Goal: Communication & Community: Share content

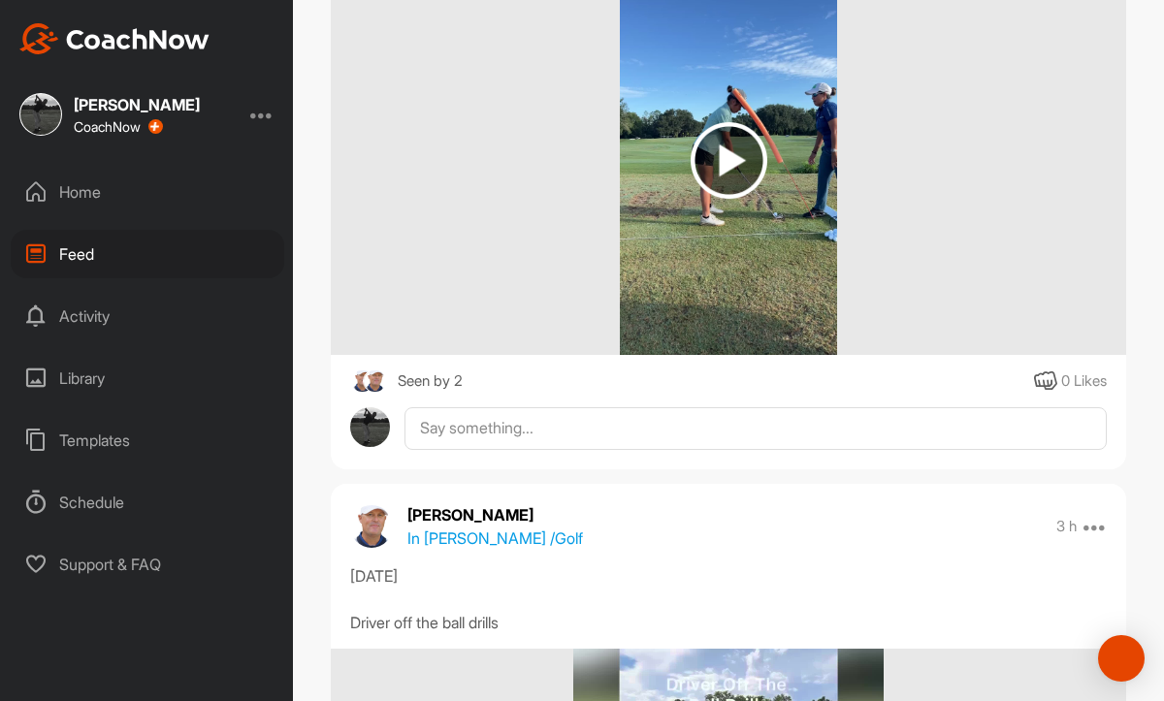
scroll to position [2002, 0]
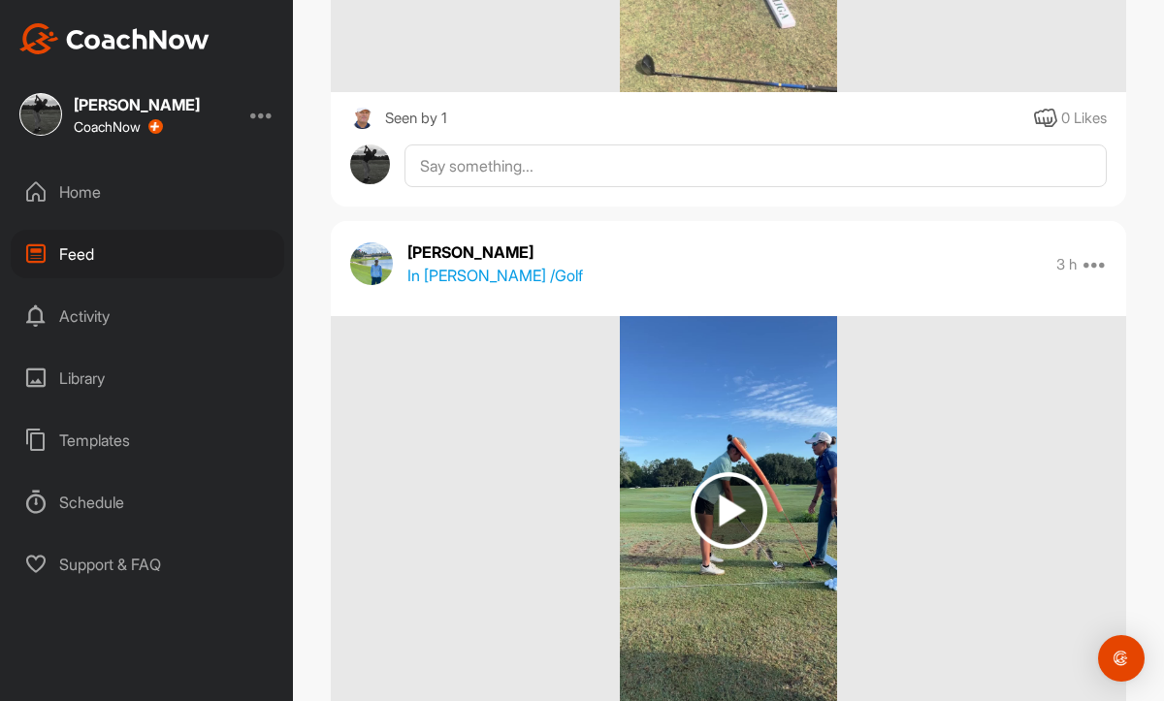
click at [729, 504] on img at bounding box center [729, 510] width 77 height 77
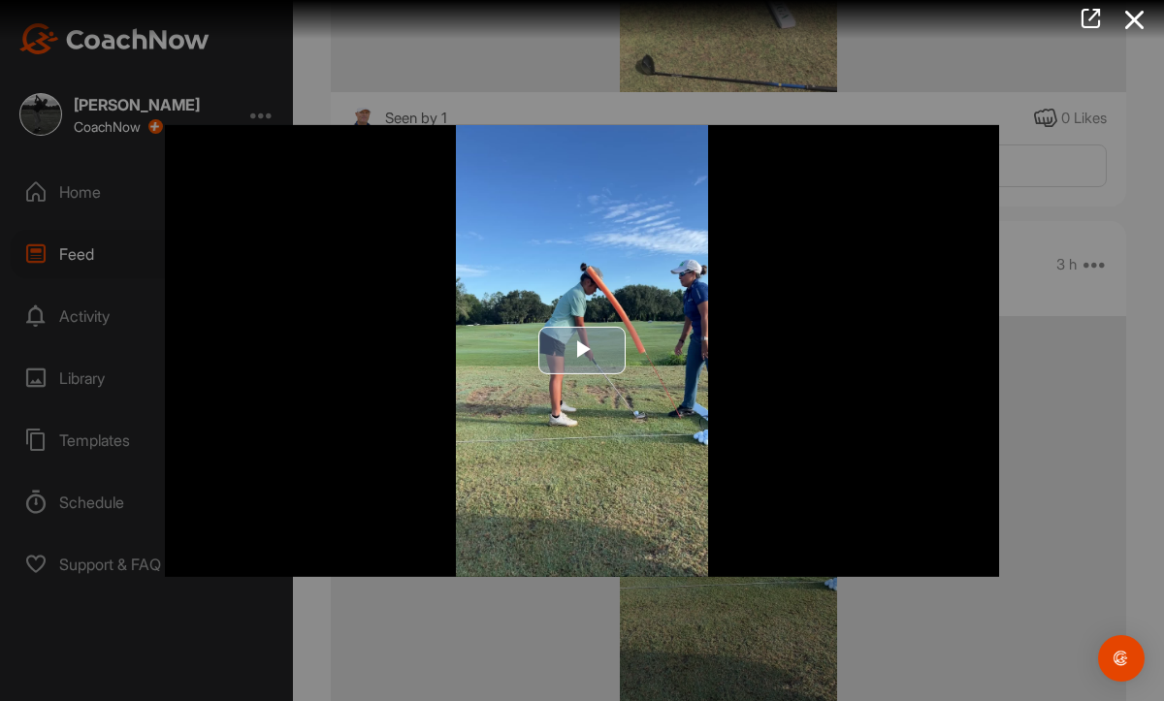
click at [582, 351] on span "Video Player" at bounding box center [582, 351] width 0 height 0
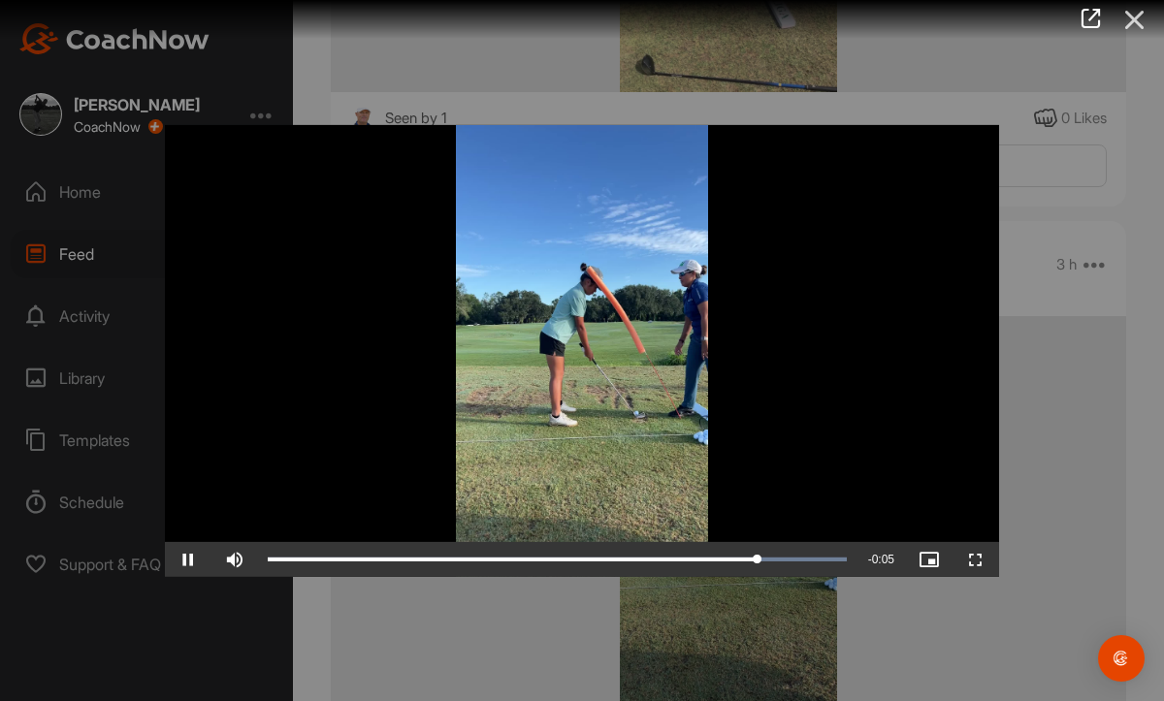
click at [1134, 20] on icon at bounding box center [1135, 20] width 45 height 36
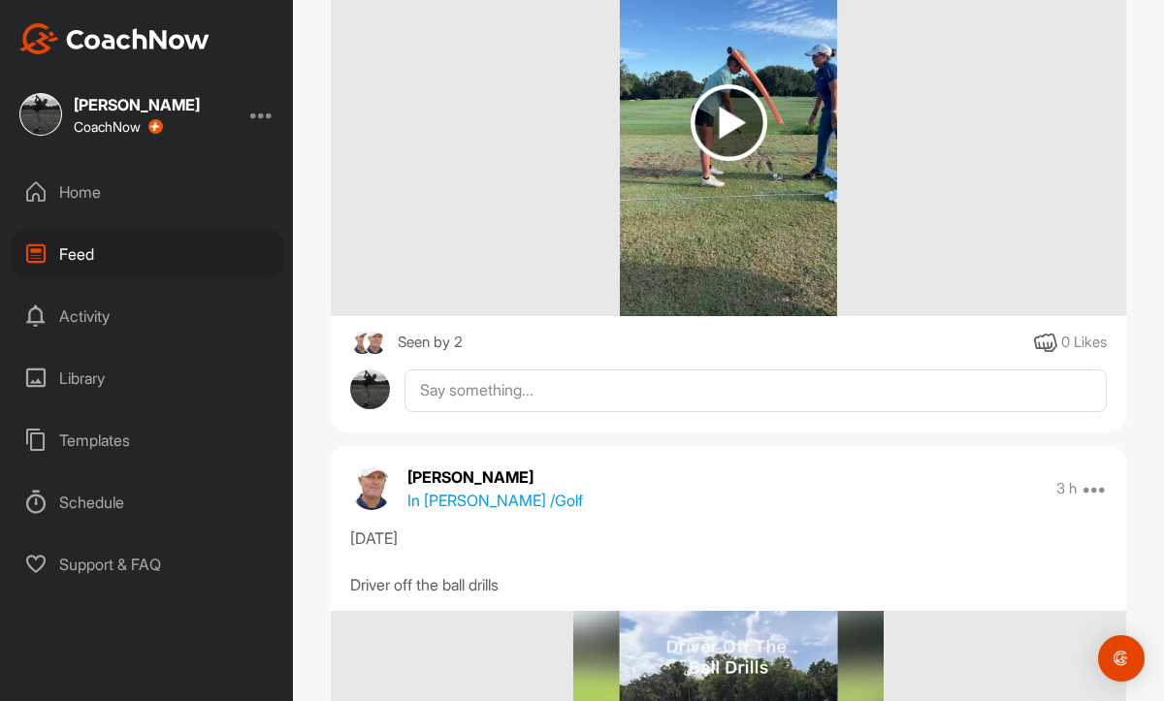
scroll to position [2624, 0]
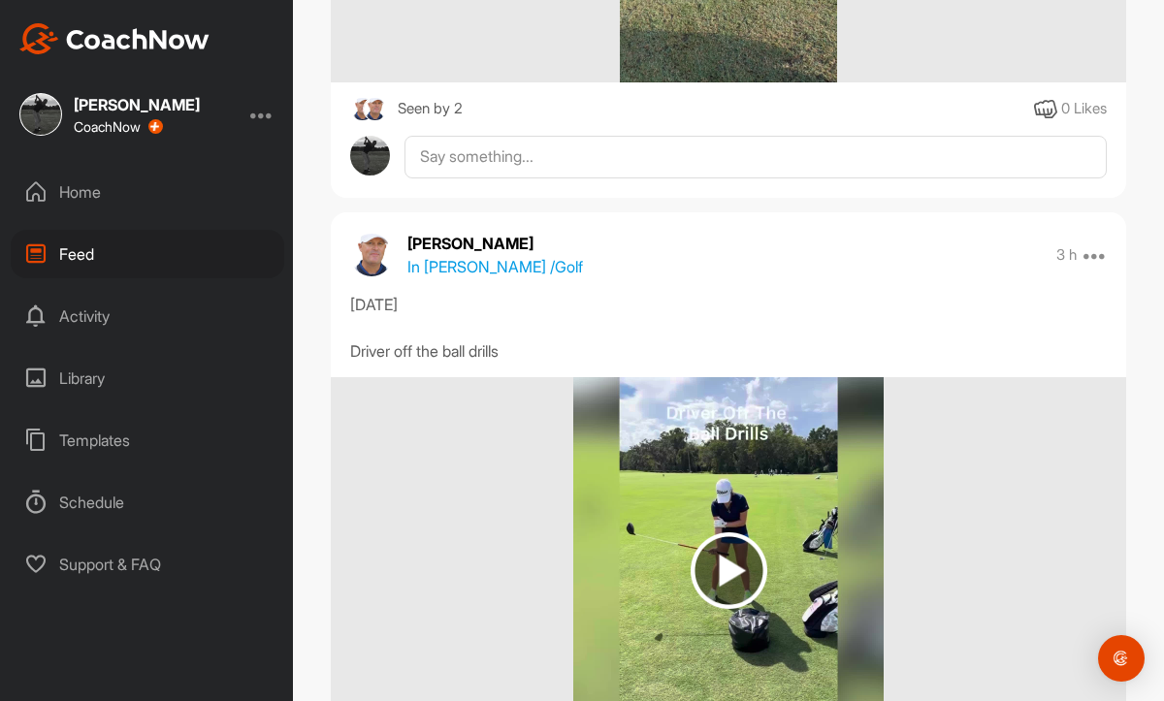
click at [727, 569] on img at bounding box center [729, 571] width 77 height 77
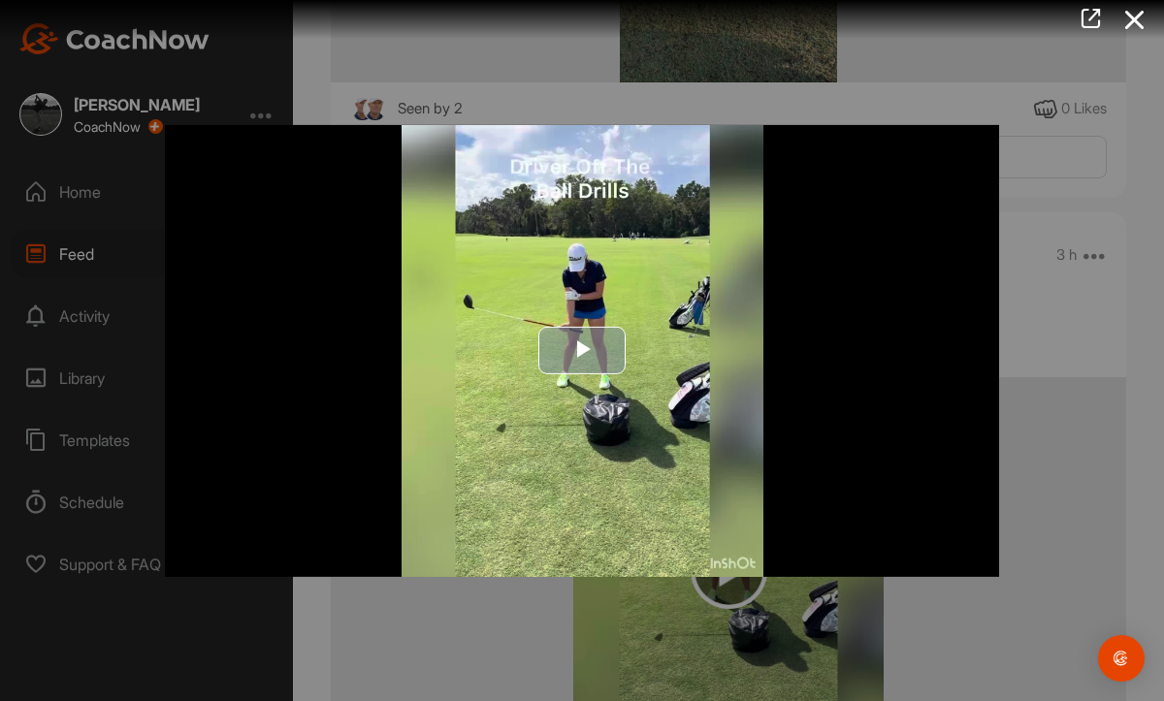
click at [582, 351] on span "Video Player" at bounding box center [582, 351] width 0 height 0
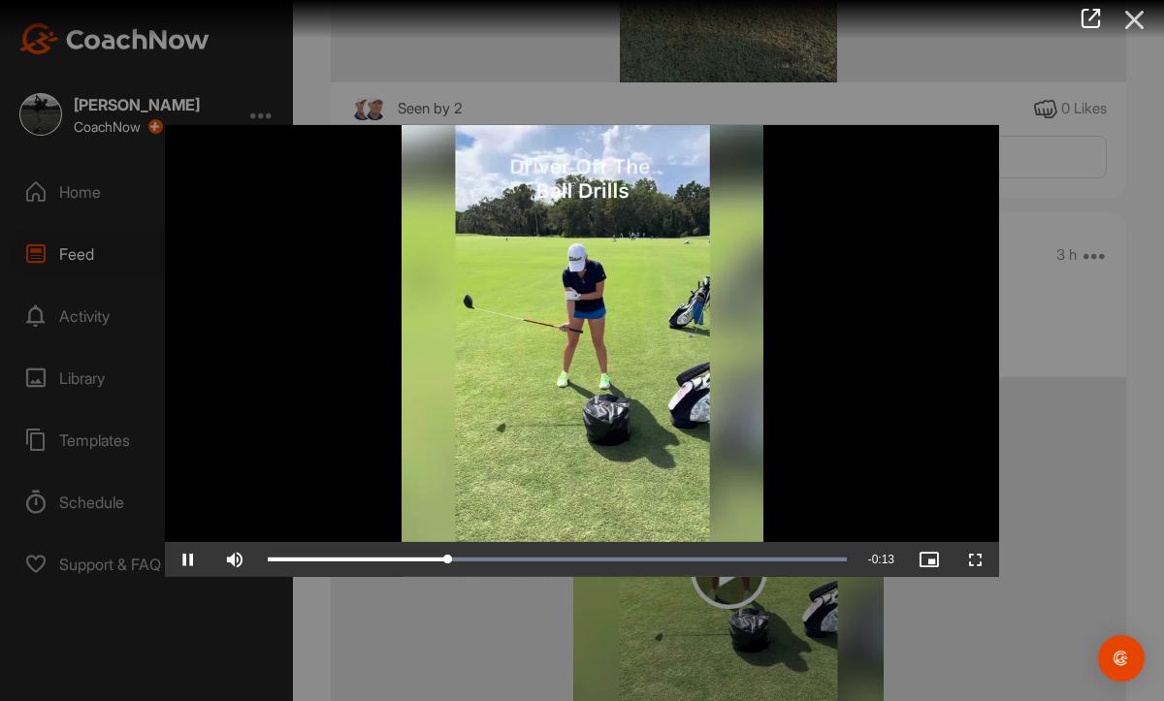
click at [1138, 22] on icon at bounding box center [1135, 20] width 45 height 36
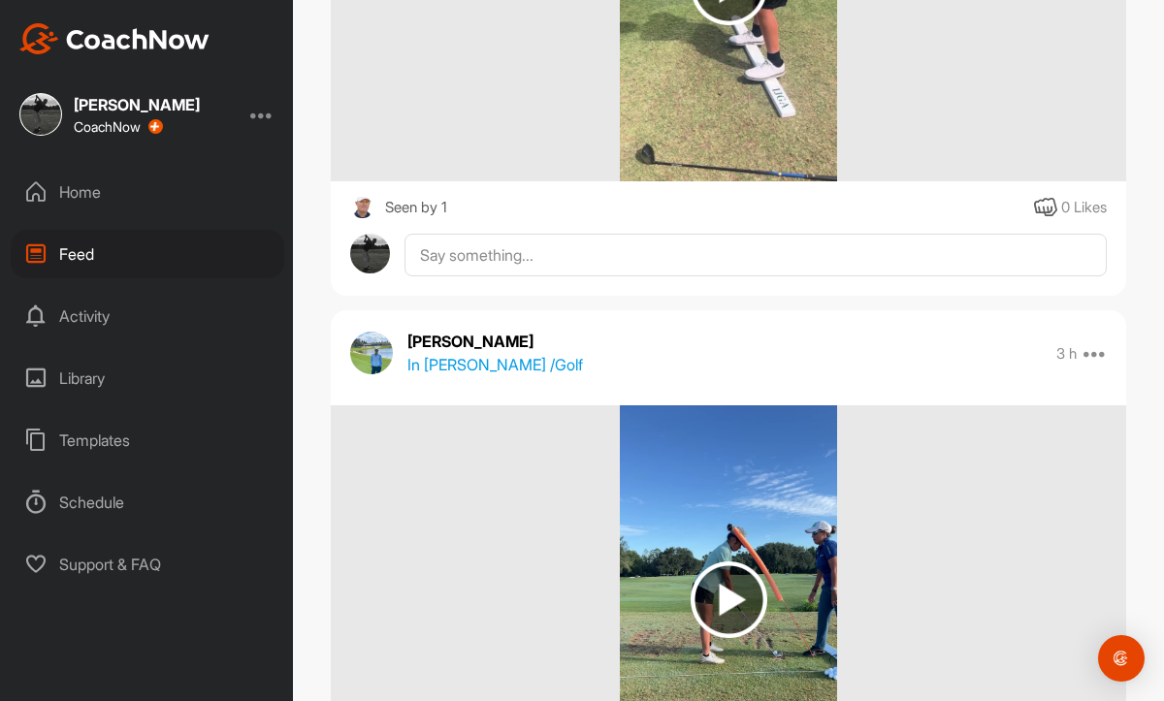
scroll to position [1064, 0]
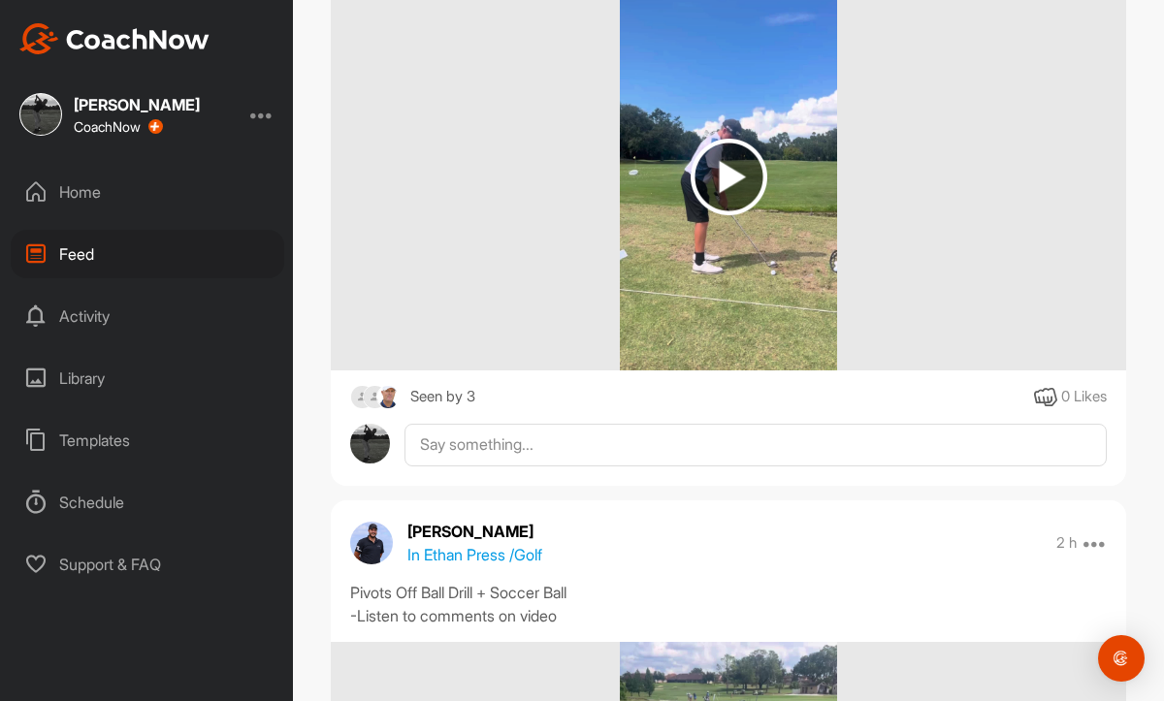
click at [81, 252] on div "Feed" at bounding box center [148, 254] width 274 height 49
click at [84, 196] on div "Home" at bounding box center [148, 192] width 274 height 49
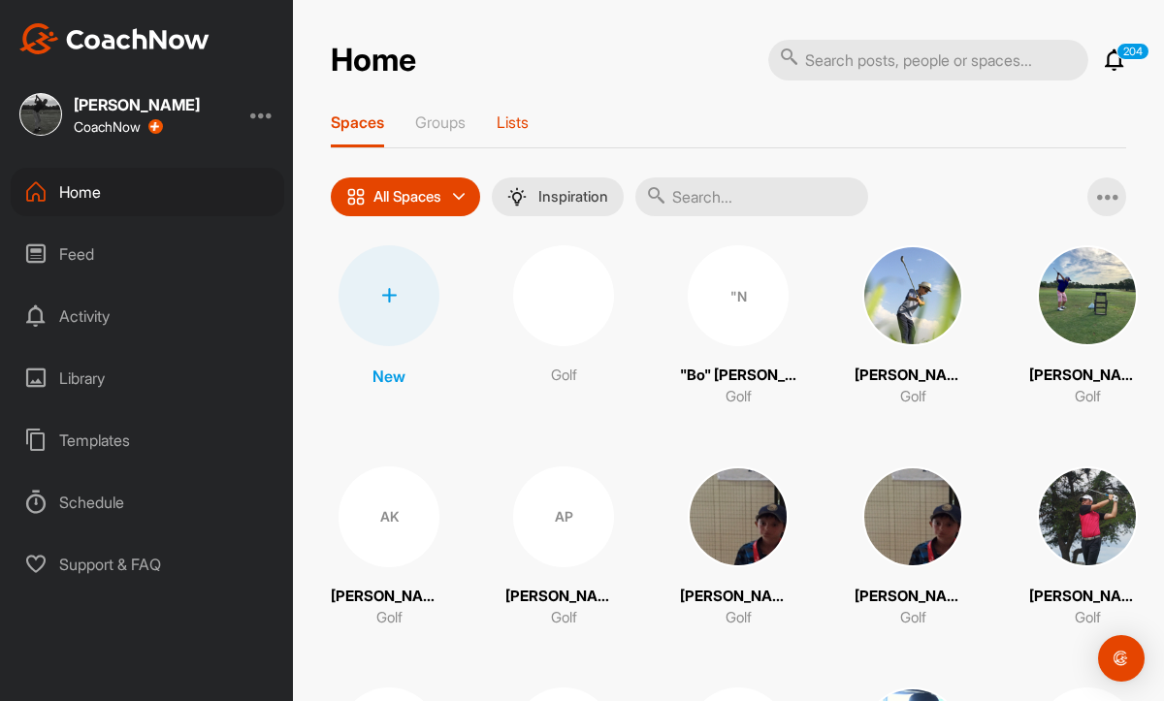
click at [517, 114] on p "Lists" at bounding box center [513, 122] width 32 height 19
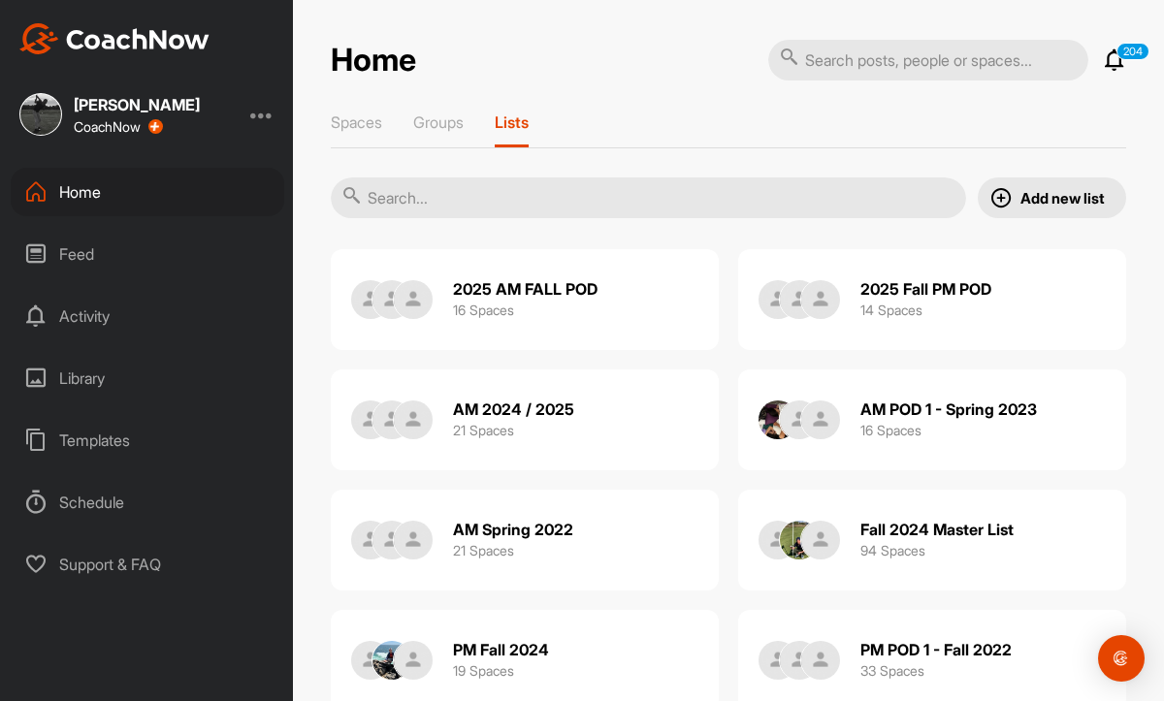
click at [928, 287] on h2 "2025 Fall PM POD" at bounding box center [926, 289] width 131 height 20
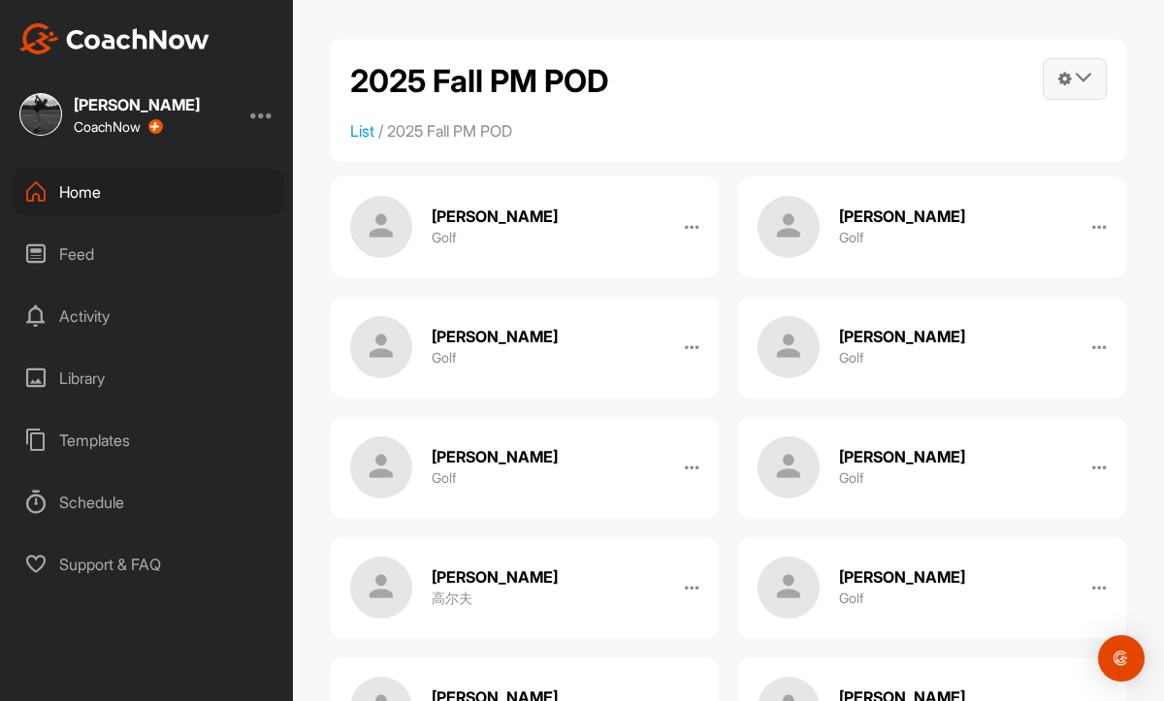
click at [1084, 80] on icon at bounding box center [1084, 78] width 16 height 16
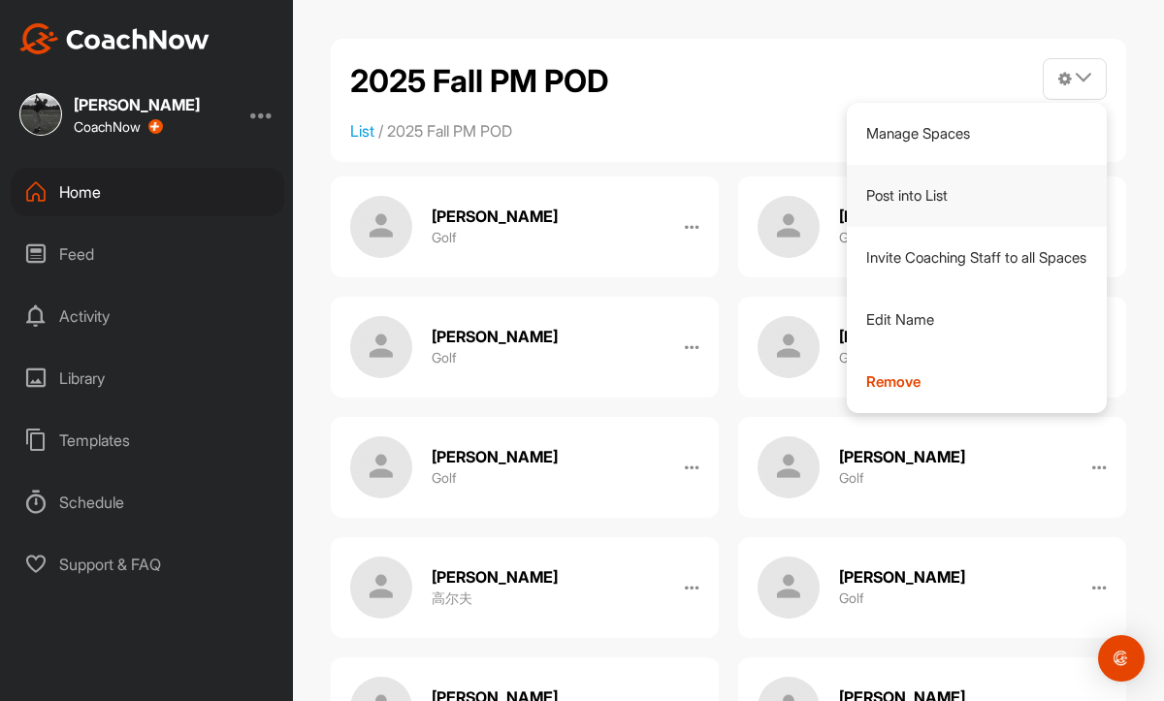
click at [918, 203] on link "Post into List" at bounding box center [977, 196] width 261 height 62
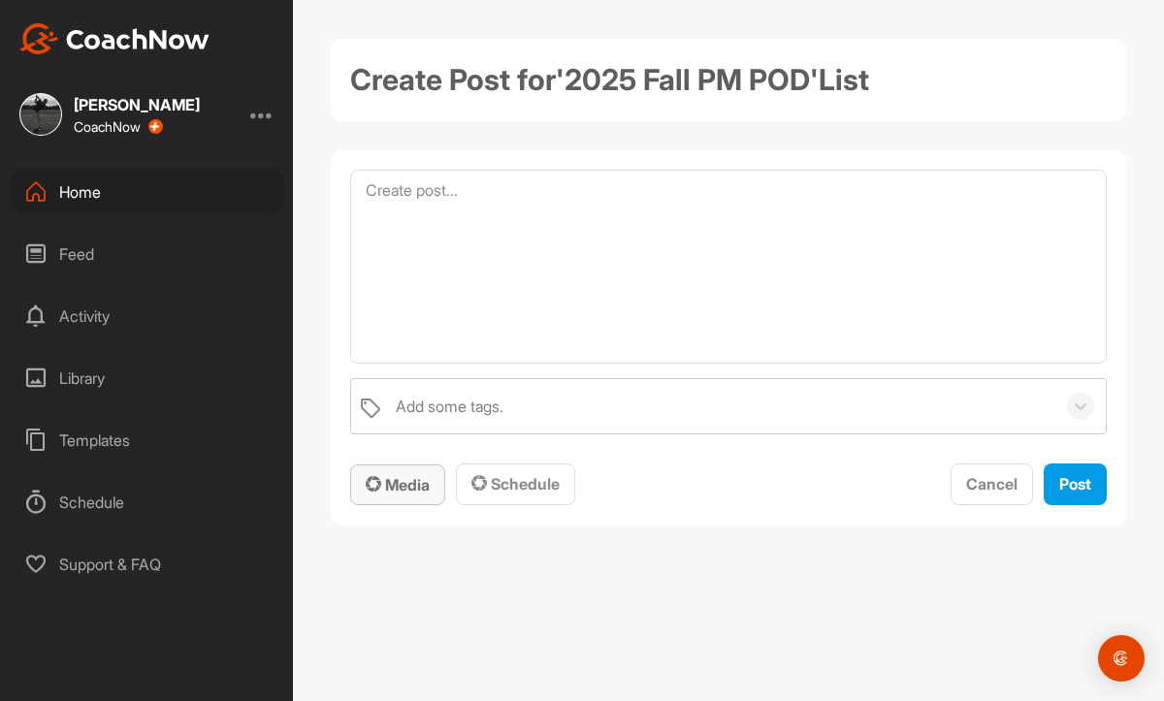
click at [421, 477] on span "Media" at bounding box center [398, 484] width 64 height 19
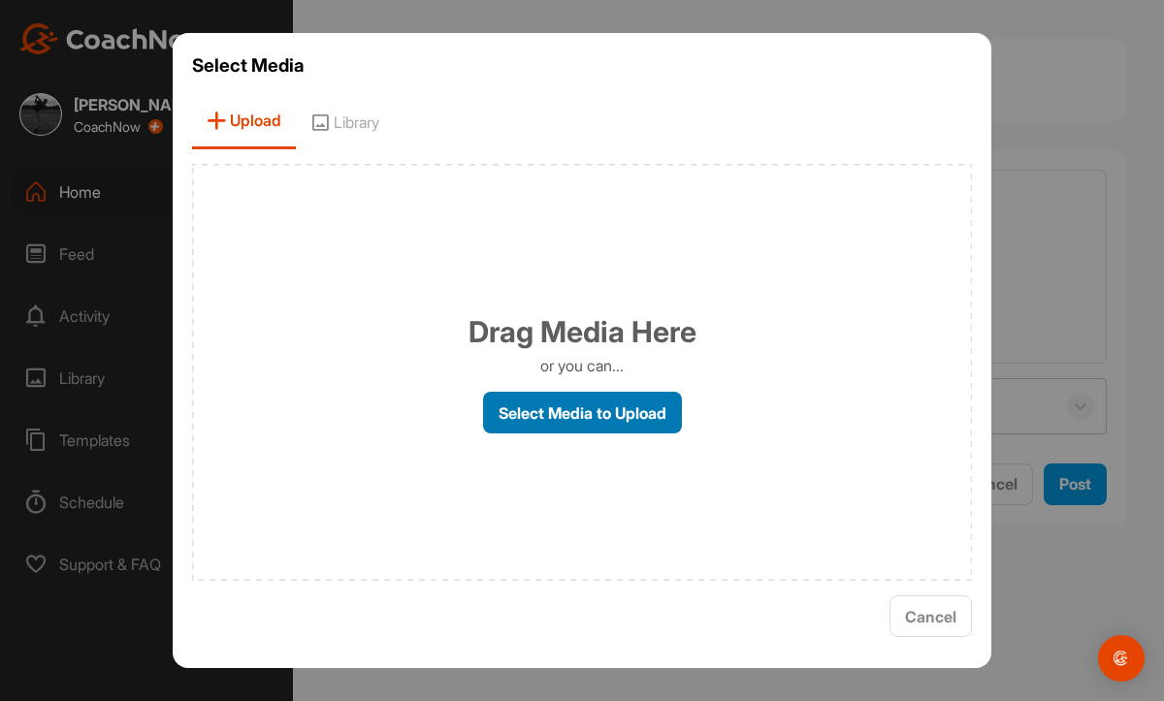
click at [544, 425] on label "Select Media to Upload" at bounding box center [582, 413] width 199 height 42
click at [0, 0] on input "Select Media to Upload" at bounding box center [0, 0] width 0 height 0
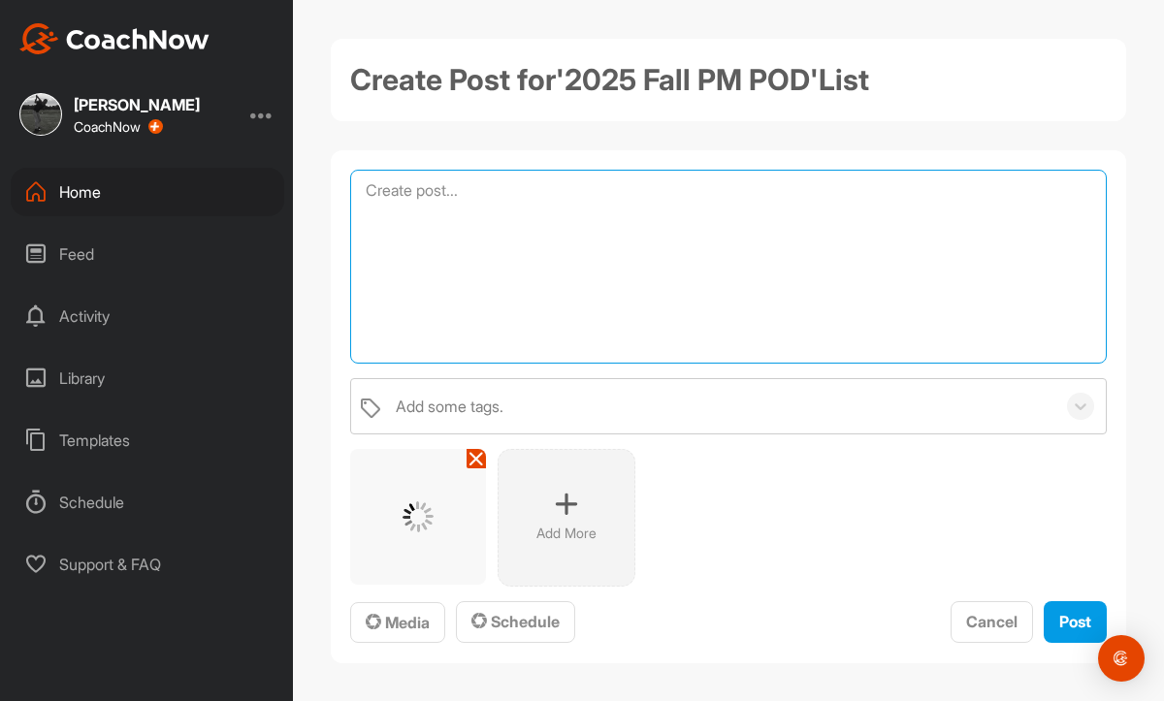
click at [430, 197] on textarea at bounding box center [728, 267] width 757 height 194
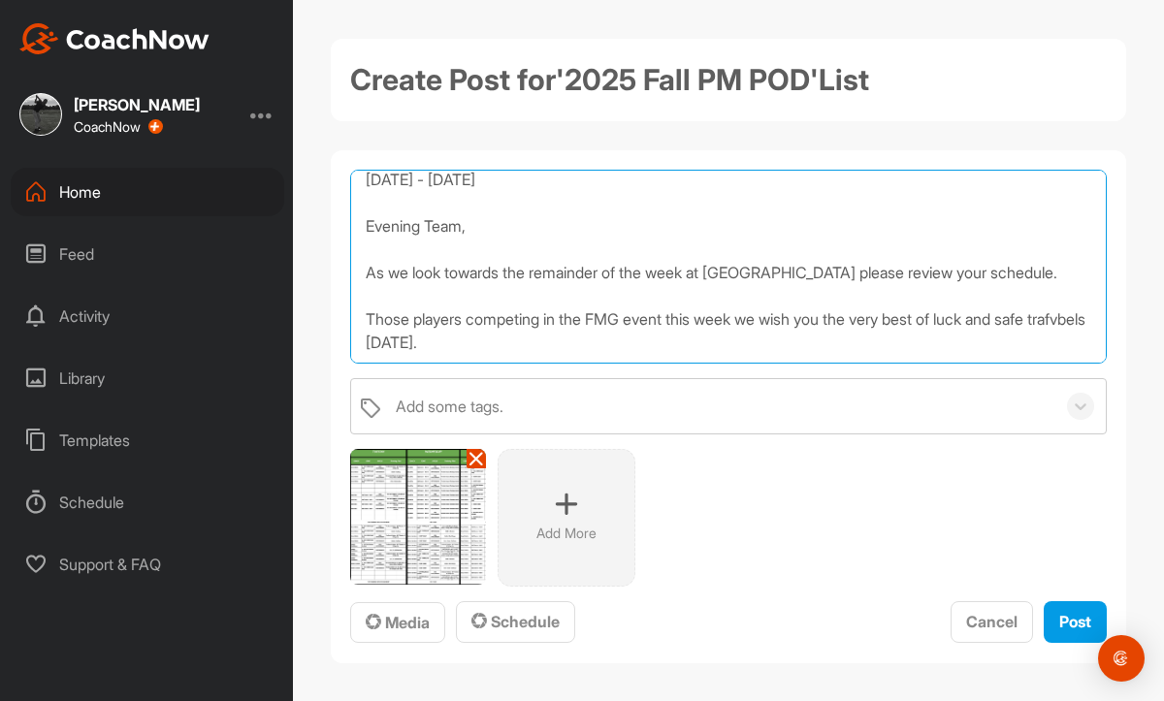
scroll to position [70, 0]
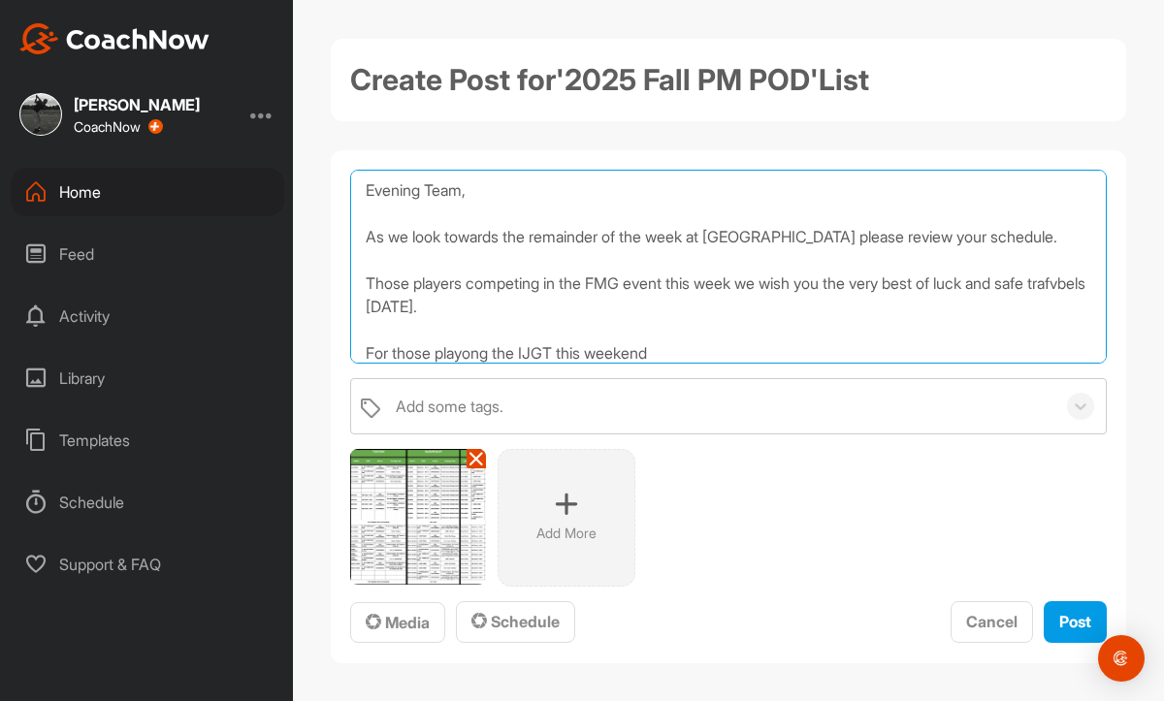
click at [399, 319] on textarea "TRAINING SCHEDULE [DATE] - [DATE] Evening Team, As we look towards the remainde…" at bounding box center [728, 267] width 757 height 194
click at [398, 309] on textarea "TRAINING SCHEDULE [DATE] - [DATE] Evening Team, As we look towards the remainde…" at bounding box center [728, 267] width 757 height 194
click at [415, 309] on textarea "TRAINING SCHEDULE [DATE] - [DATE] Evening Team, As we look towards the remainde…" at bounding box center [728, 267] width 757 height 194
click at [404, 309] on textarea "TRAINING SCHEDULE [DATE] - [DATE] Evening Team, As we look towards the remainde…" at bounding box center [728, 267] width 757 height 194
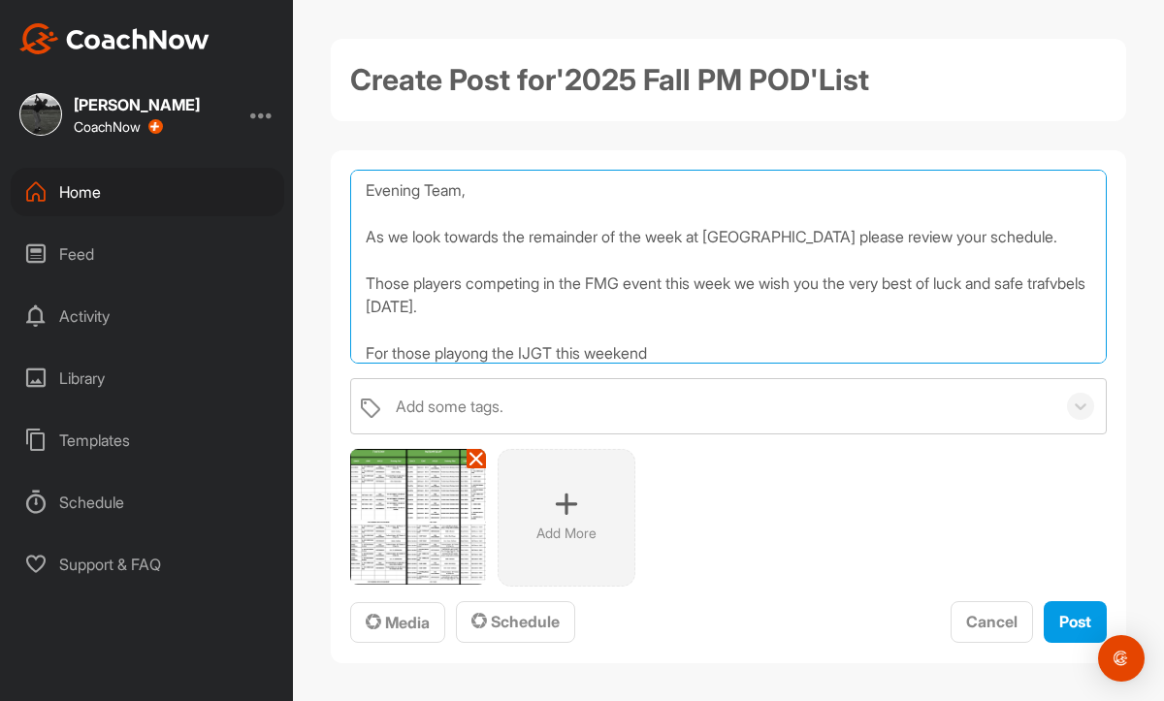
click at [408, 309] on textarea "TRAINING SCHEDULE [DATE] - [DATE] Evening Team, As we look towards the remainde…" at bounding box center [728, 267] width 757 height 194
click at [477, 354] on textarea "TRAINING SCHEDULE [DATE] - [DATE] Evening Team, As we look towards the remainde…" at bounding box center [728, 267] width 757 height 194
click at [706, 343] on textarea "TRAINING SCHEDULE [DATE] - [DATE] Evening Team, As we look towards the remainde…" at bounding box center [728, 267] width 757 height 194
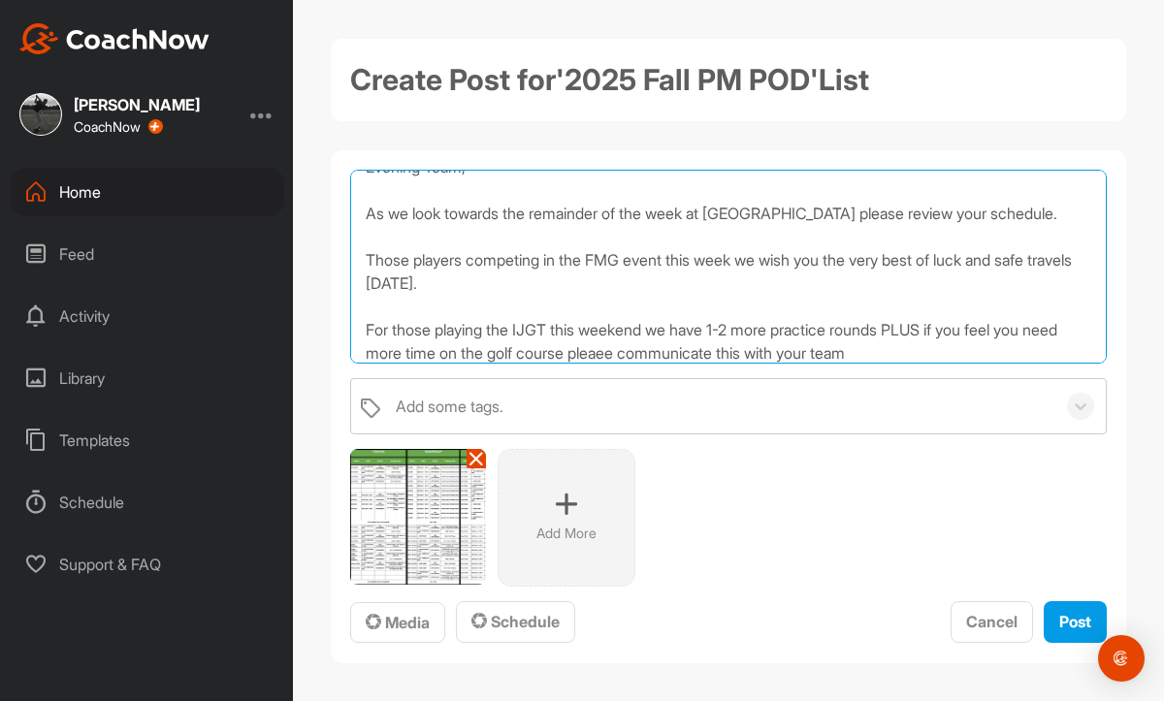
click at [652, 350] on textarea "TRAINING SCHEDULE [DATE] - [DATE] Evening Team, As we look towards the remainde…" at bounding box center [728, 267] width 757 height 194
click at [660, 350] on textarea "TRAINING SCHEDULE [DATE] - [DATE] Evening Team, As we look towards the remainde…" at bounding box center [728, 267] width 757 height 194
click at [919, 348] on textarea "TRAINING SCHEDULE [DATE] - [DATE] Evening Team, As we look towards the remainde…" at bounding box center [728, 267] width 757 height 194
type textarea "TRAINING SCHEDULE [DATE] - [DATE] Evening Team, As we look towards the remainde…"
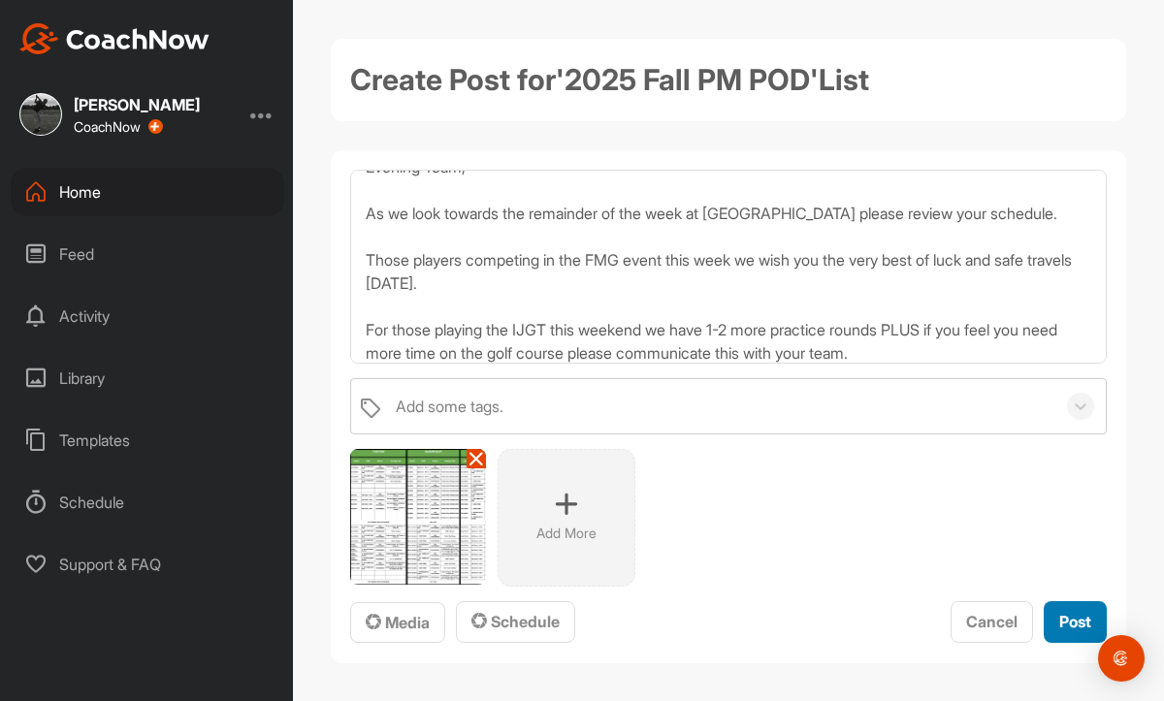
click at [1059, 620] on span "Post" at bounding box center [1075, 621] width 32 height 19
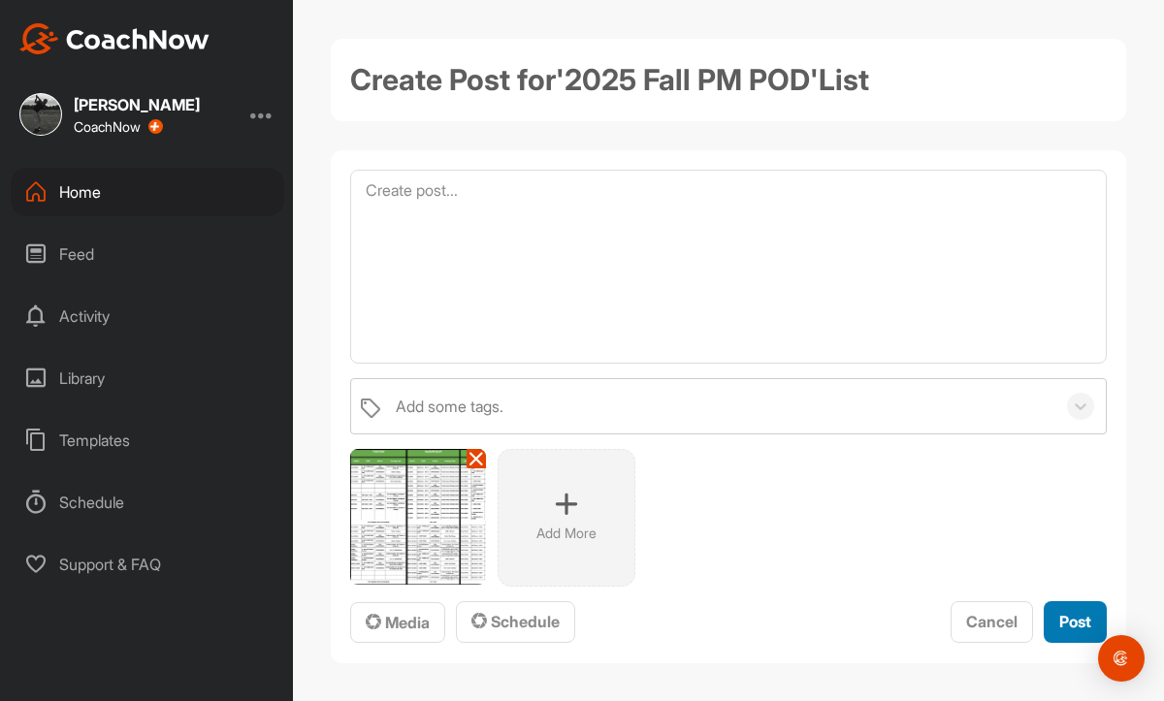
scroll to position [0, 0]
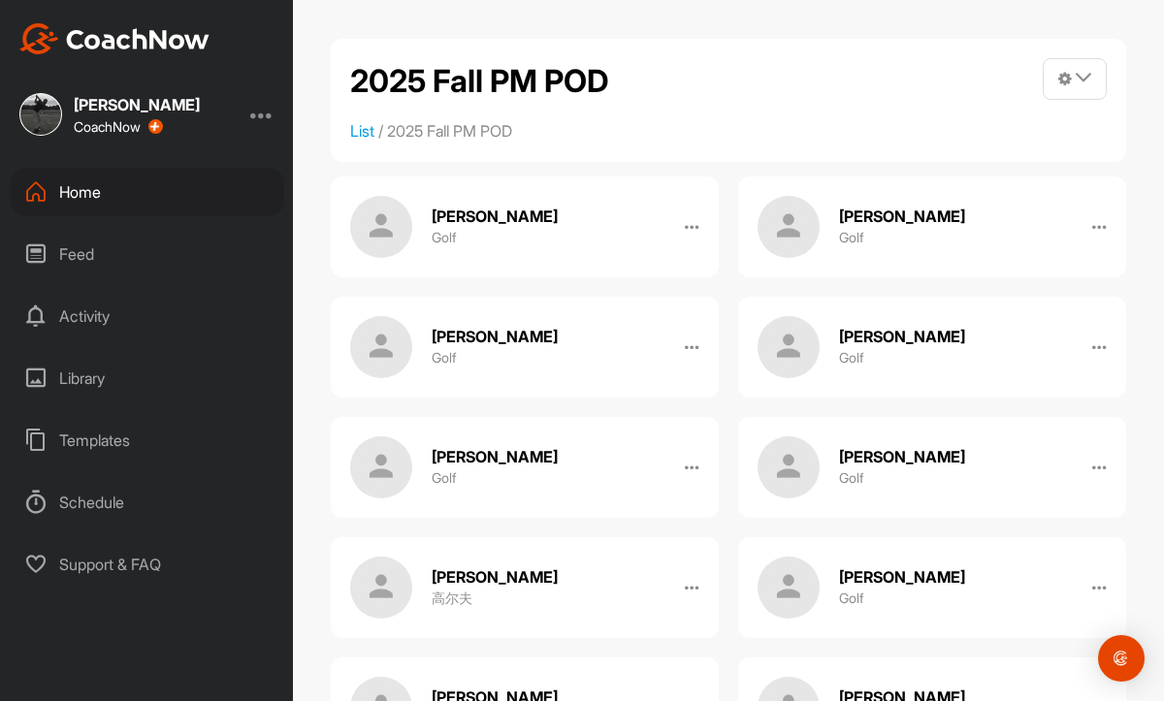
click at [115, 251] on div "Feed" at bounding box center [148, 254] width 274 height 49
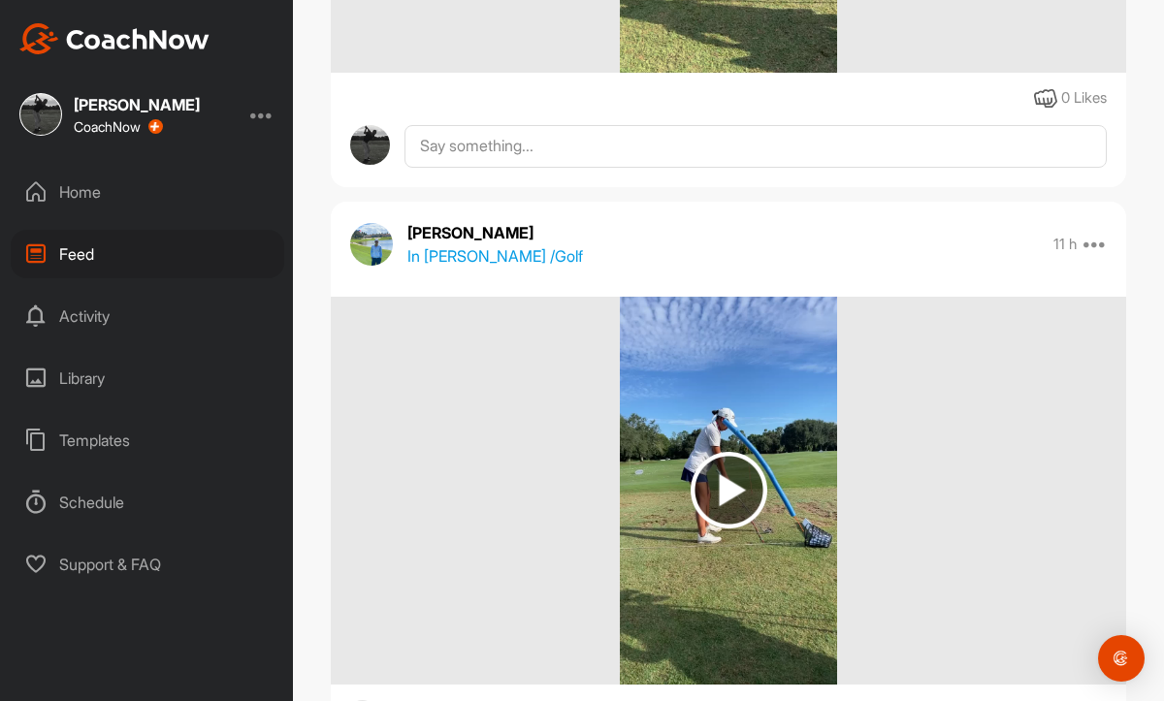
scroll to position [24898, 0]
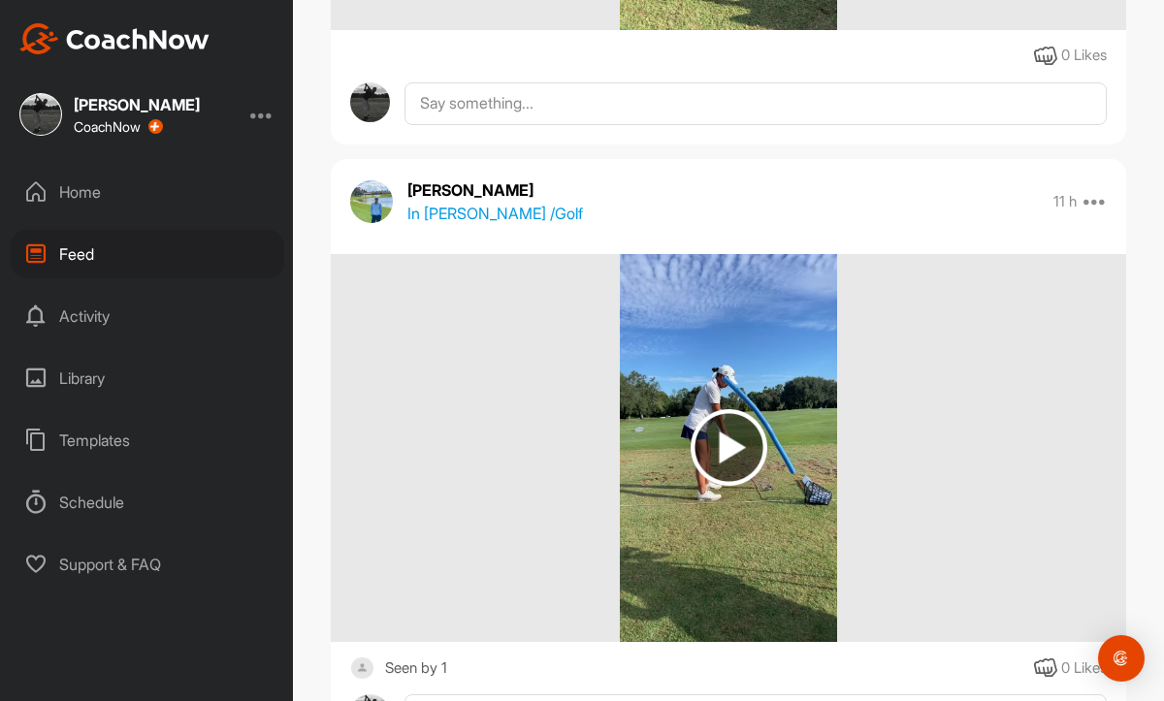
click at [724, 479] on img at bounding box center [729, 447] width 77 height 77
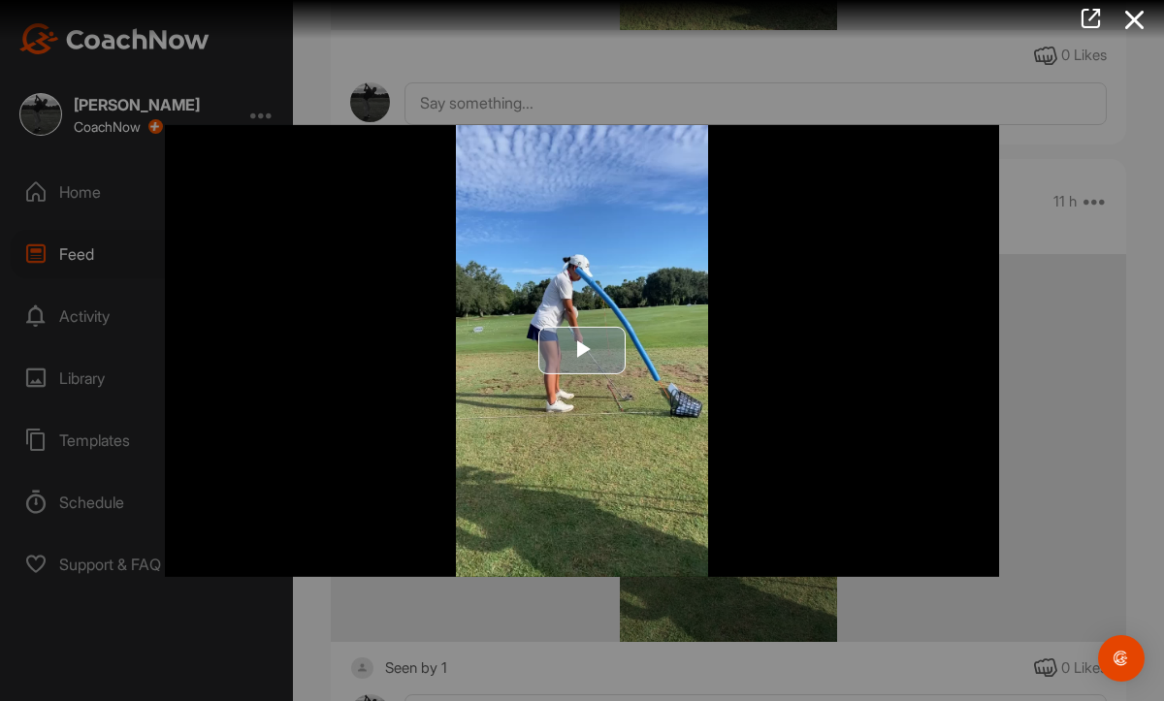
click at [582, 351] on span "Video Player" at bounding box center [582, 351] width 0 height 0
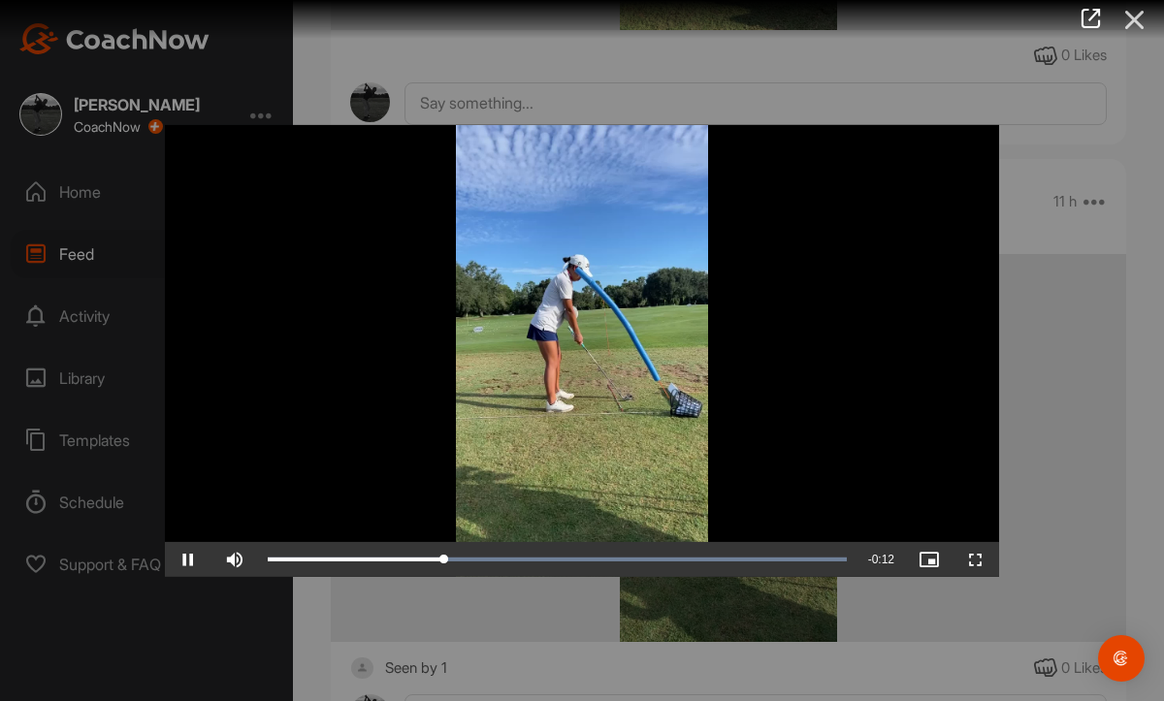
click at [1134, 20] on icon at bounding box center [1135, 20] width 45 height 36
